Goal: Information Seeking & Learning: Learn about a topic

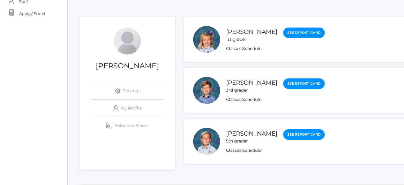
scroll to position [59, 0]
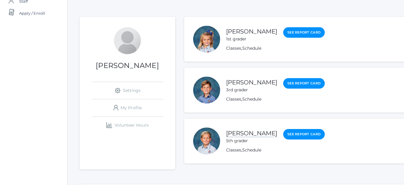
click at [251, 133] on link "[PERSON_NAME]" at bounding box center [251, 133] width 51 height 7
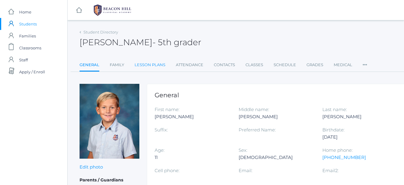
click at [156, 63] on link "Lesson Plans" at bounding box center [150, 65] width 31 height 12
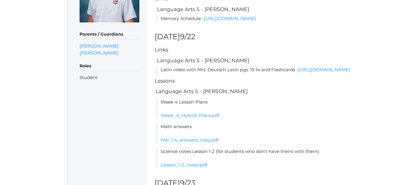
scroll to position [137, 0]
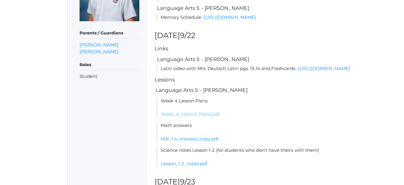
click at [210, 117] on link "Week_4_Hybrid_Plans.pdf" at bounding box center [190, 114] width 59 height 6
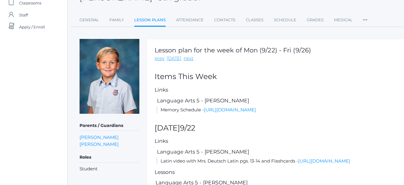
scroll to position [0, 0]
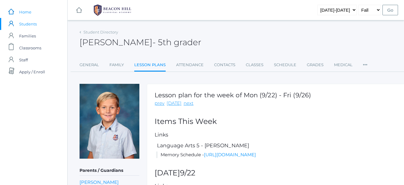
click at [26, 11] on span "Home" at bounding box center [25, 12] width 12 height 12
click at [24, 16] on span "Home" at bounding box center [25, 12] width 12 height 12
click at [25, 12] on span "Home" at bounding box center [25, 12] width 12 height 12
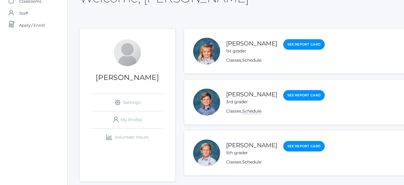
scroll to position [60, 0]
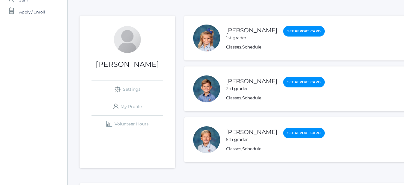
click at [257, 82] on link "Dustin Laubacher" at bounding box center [251, 81] width 51 height 7
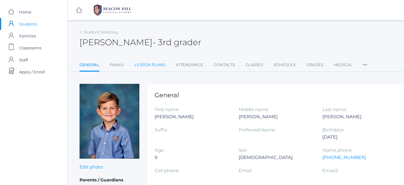
click at [142, 60] on link "Lesson Plans" at bounding box center [150, 65] width 31 height 12
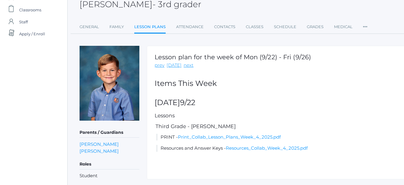
scroll to position [54, 0]
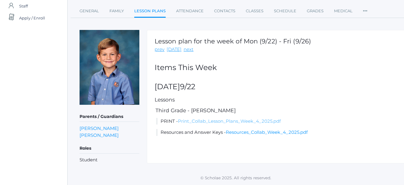
click at [226, 120] on link "Print_Collab_Lesson_Plans_Week_4_2025.pdf" at bounding box center [229, 121] width 103 height 6
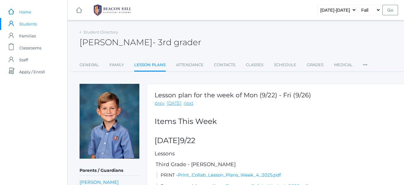
click at [33, 10] on link "icons/ui/navigation/home Created with Sketch. Home" at bounding box center [33, 12] width 67 height 12
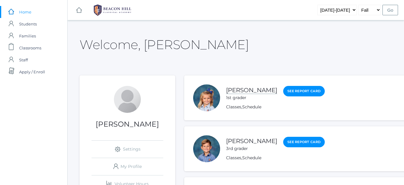
click at [242, 88] on link "Shiloh Laubacher" at bounding box center [251, 90] width 51 height 7
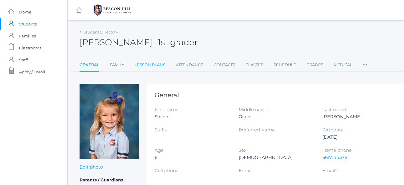
click at [147, 66] on link "Lesson Plans" at bounding box center [150, 65] width 31 height 12
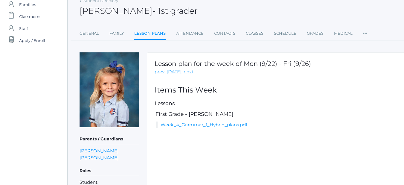
scroll to position [32, 0]
click at [232, 124] on link "Week_4_Grammar_1_Hybrid_plans.pdf" at bounding box center [204, 125] width 87 height 6
